Goal: Find specific page/section: Find specific page/section

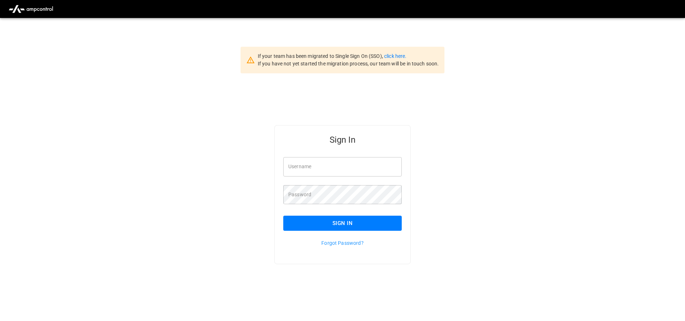
type input "**********"
click at [302, 223] on button "Sign In" at bounding box center [342, 223] width 119 height 15
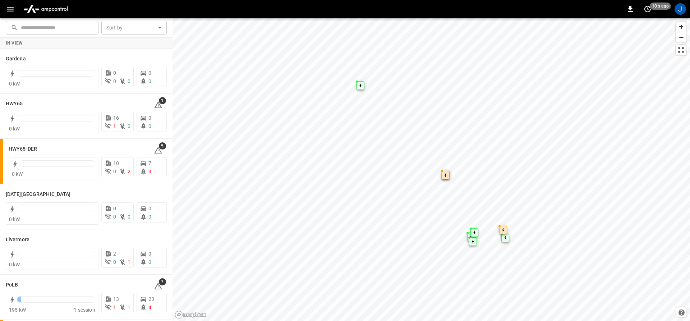
click at [4, 9] on button "button" at bounding box center [10, 9] width 15 height 13
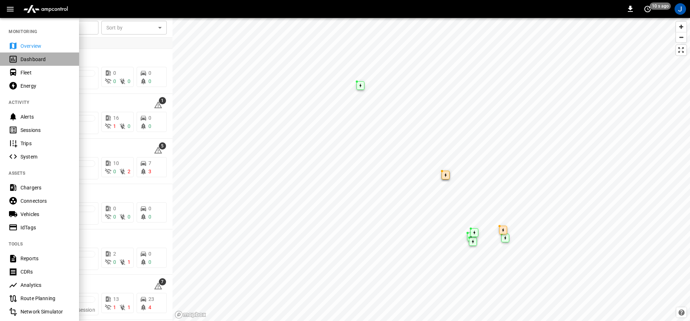
drag, startPoint x: 10, startPoint y: 61, endPoint x: 29, endPoint y: 51, distance: 21.2
click at [10, 61] on icon at bounding box center [13, 59] width 9 height 9
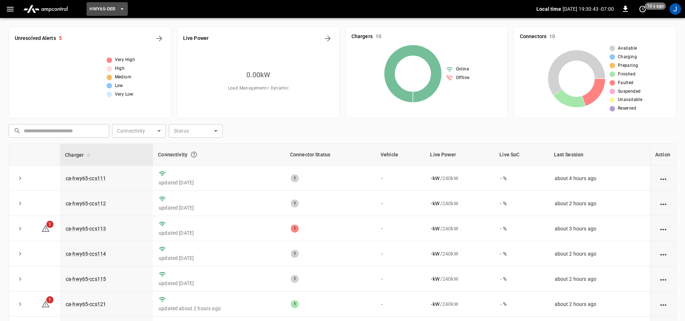
click at [107, 11] on span "HWY65-DER" at bounding box center [102, 9] width 26 height 8
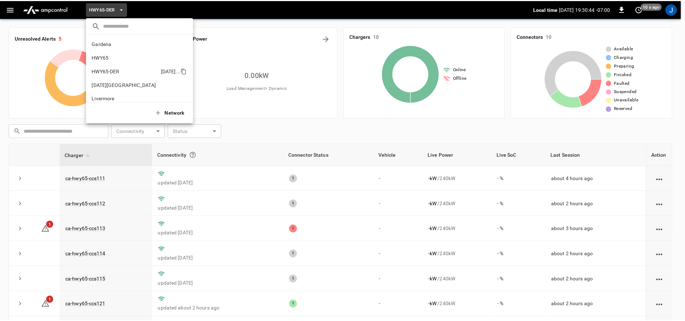
scroll to position [25, 0]
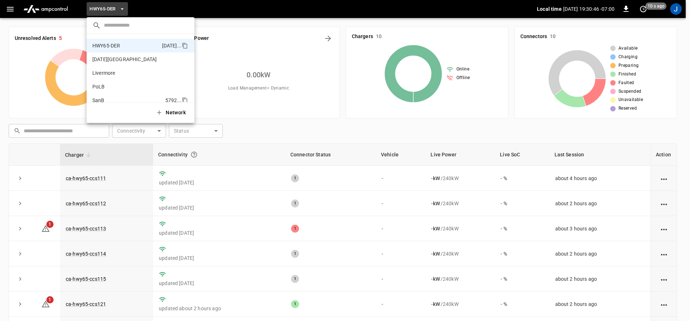
click at [116, 94] on li "SanB 5792 ..." at bounding box center [141, 100] width 108 height 14
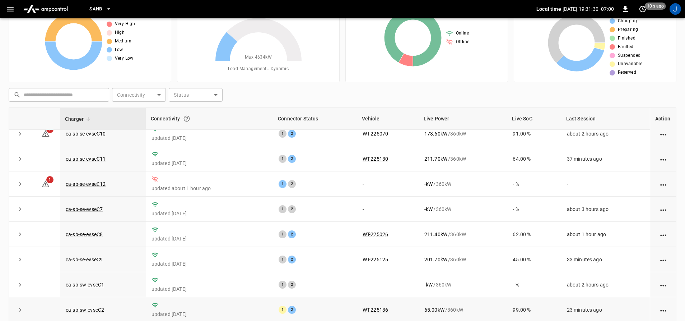
scroll to position [0, 0]
